Goal: Task Accomplishment & Management: Use online tool/utility

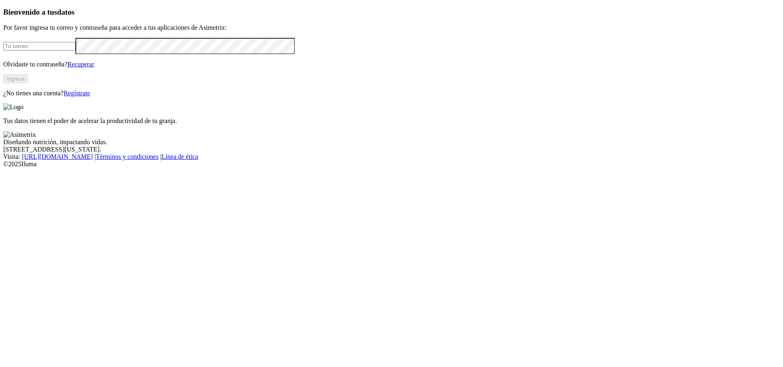
type input "luis.lopez@aliar.com.co"
click at [28, 83] on button "Ingresa" at bounding box center [15, 79] width 24 height 9
